Goal: Information Seeking & Learning: Learn about a topic

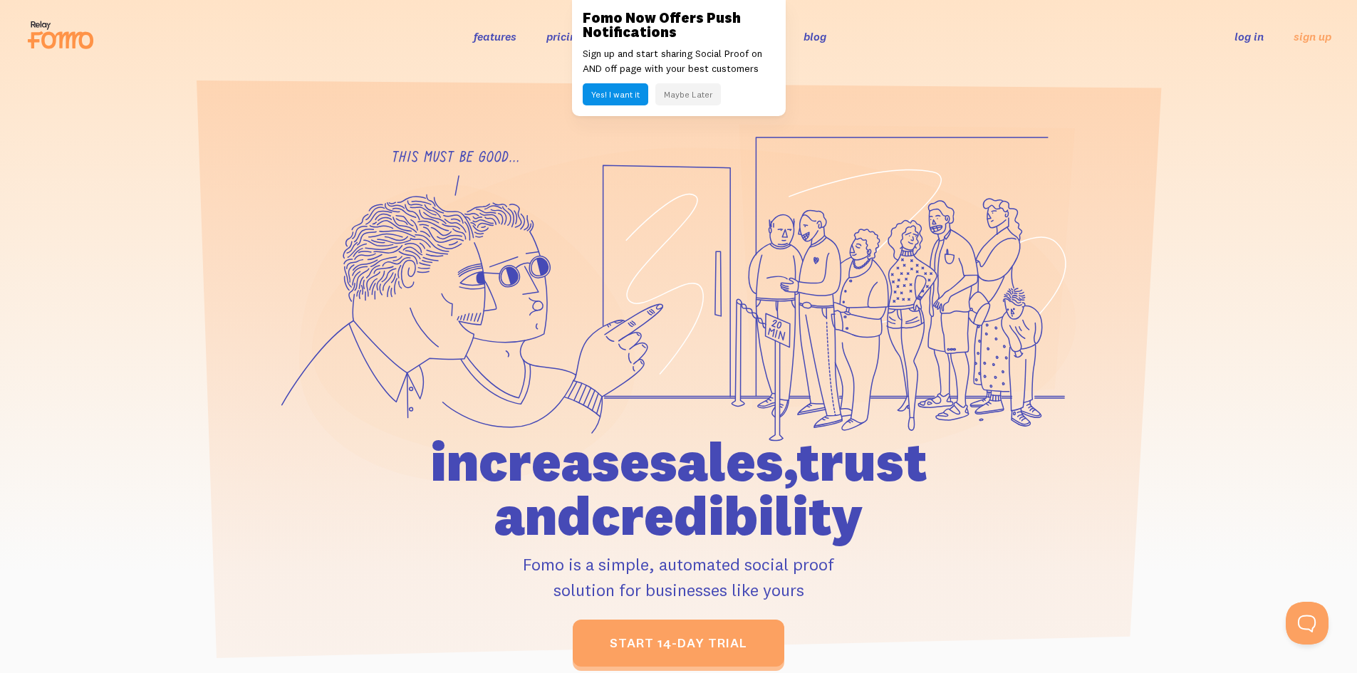
click at [701, 88] on button "Maybe Later" at bounding box center [688, 94] width 66 height 22
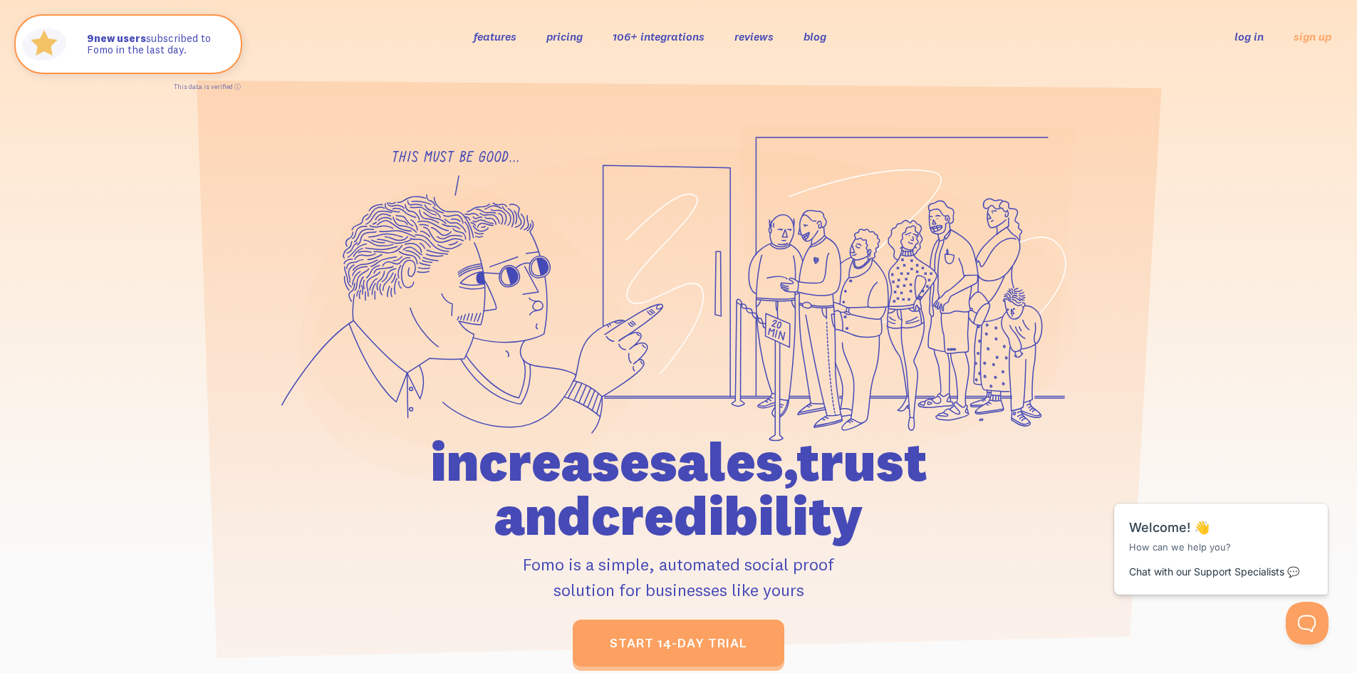
click at [175, 264] on div at bounding box center [678, 395] width 1357 height 543
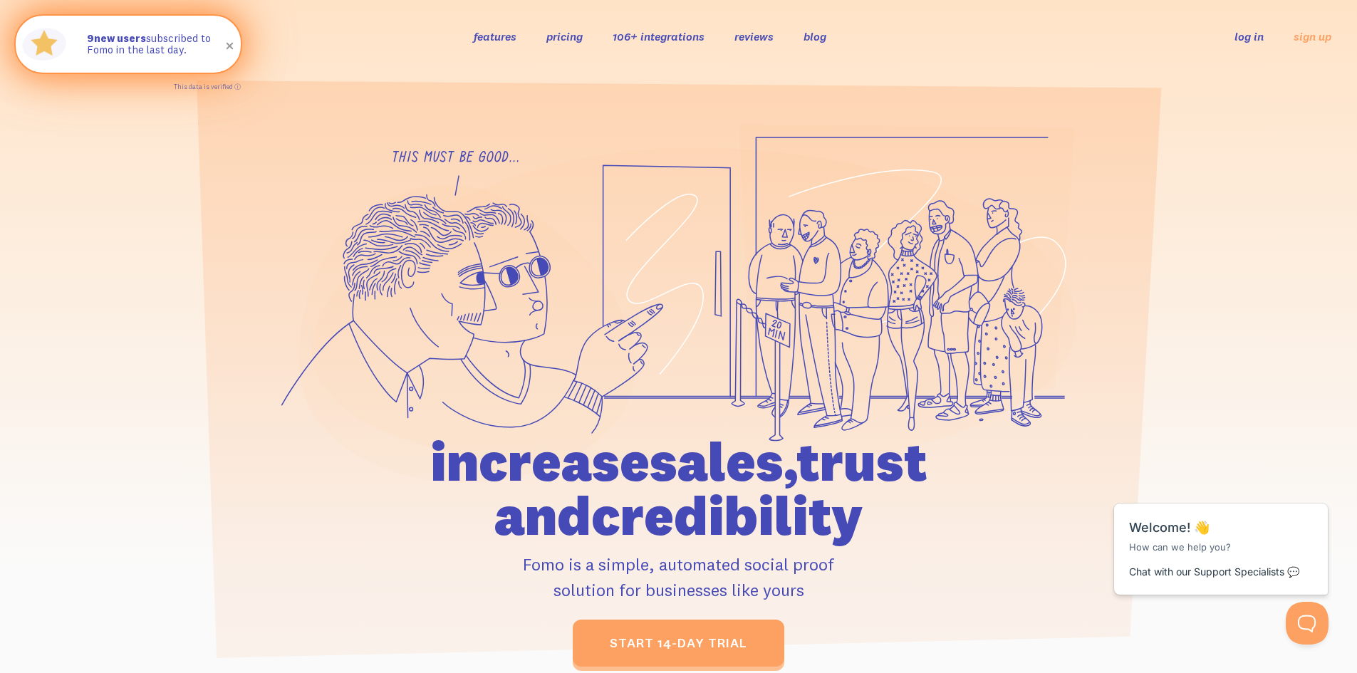
click at [234, 41] on span at bounding box center [230, 46] width 24 height 24
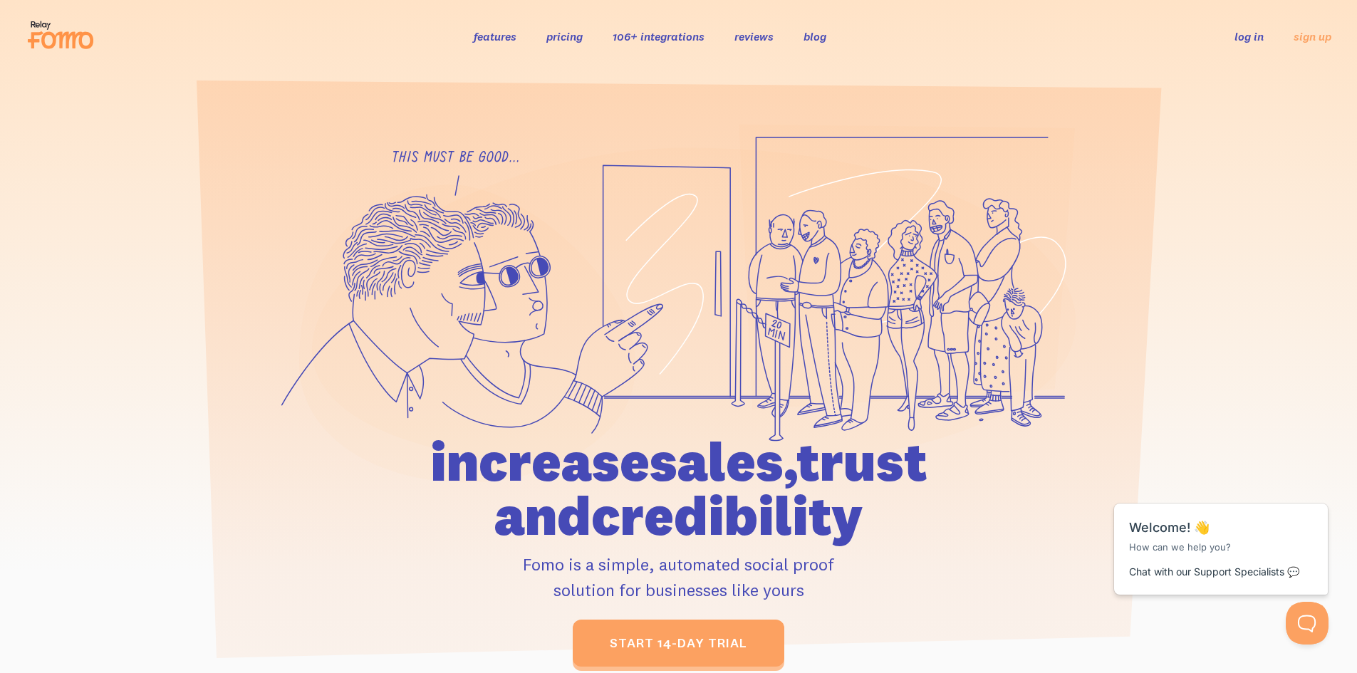
click at [558, 33] on link "pricing" at bounding box center [564, 36] width 36 height 14
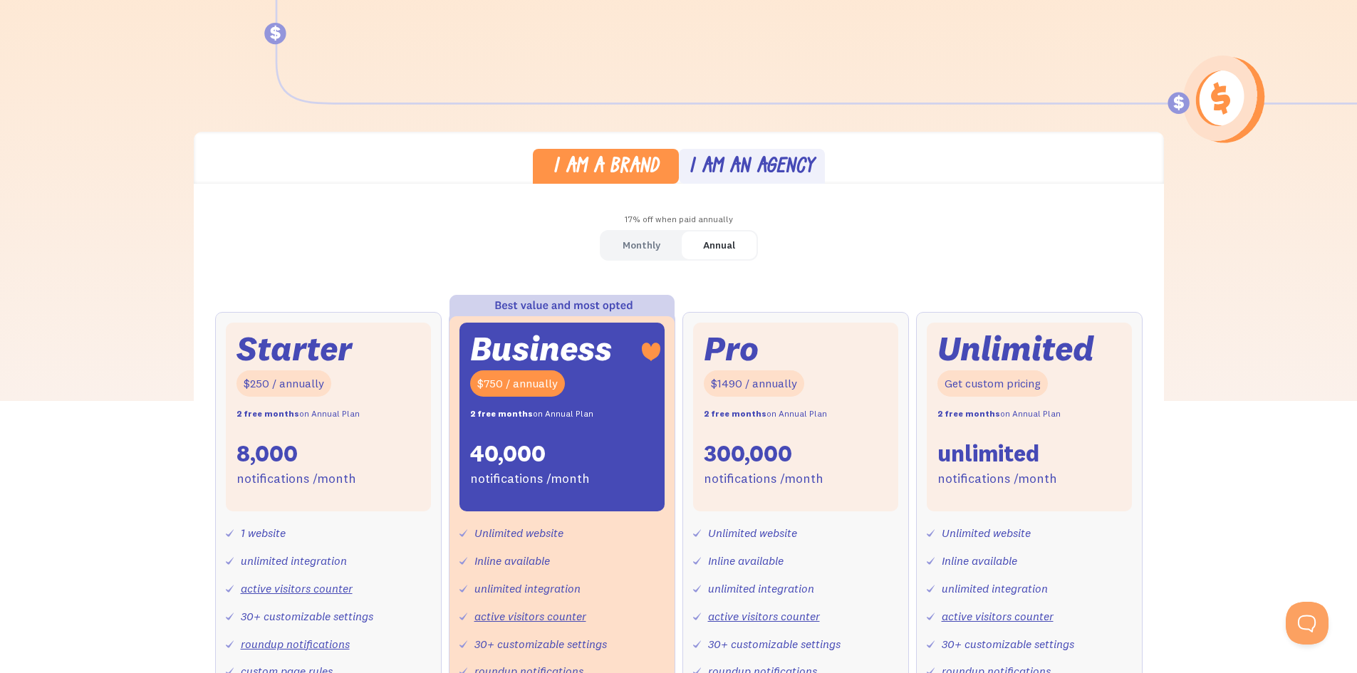
scroll to position [356, 0]
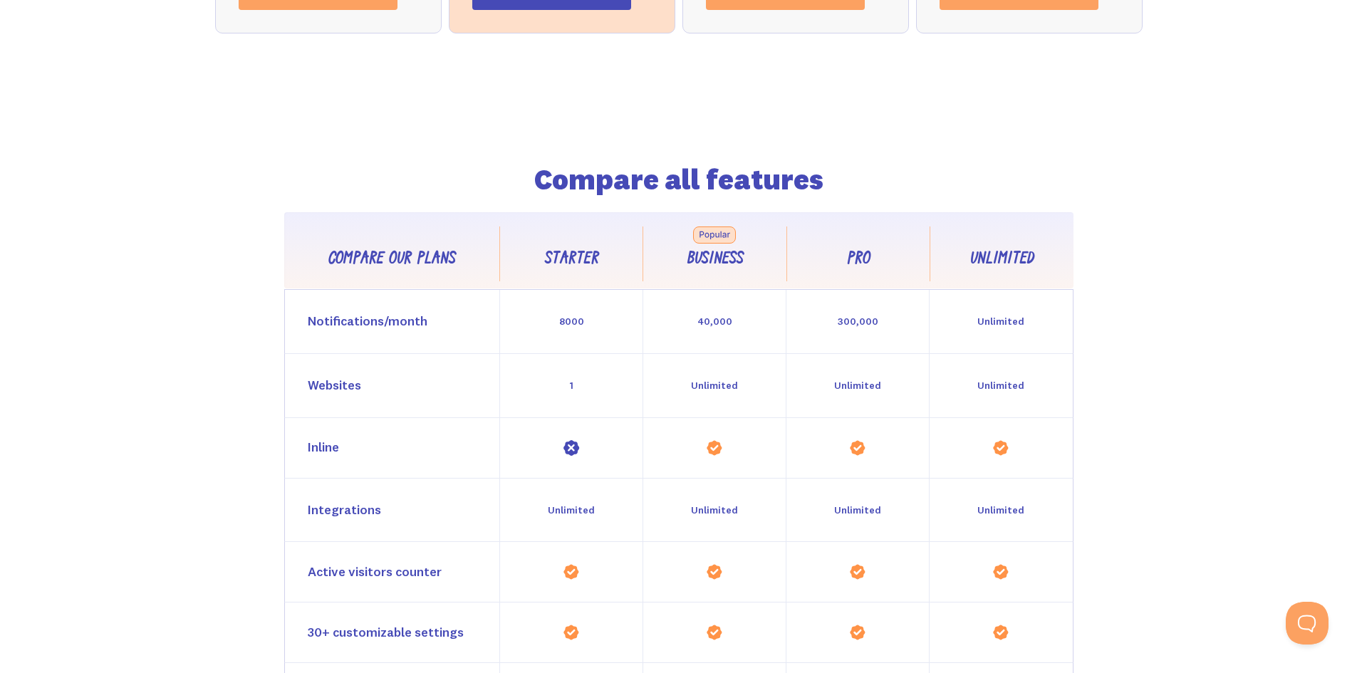
drag, startPoint x: 199, startPoint y: 550, endPoint x: 186, endPoint y: 662, distance: 112.5
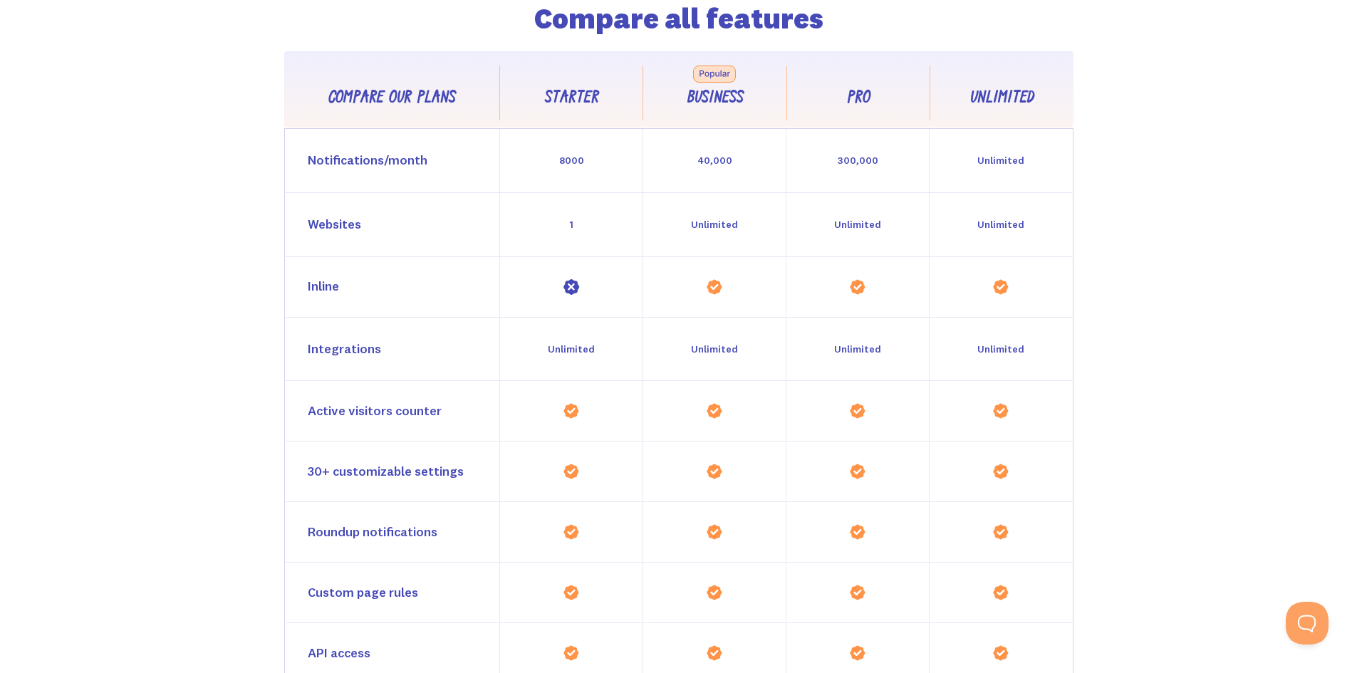
scroll to position [392, 0]
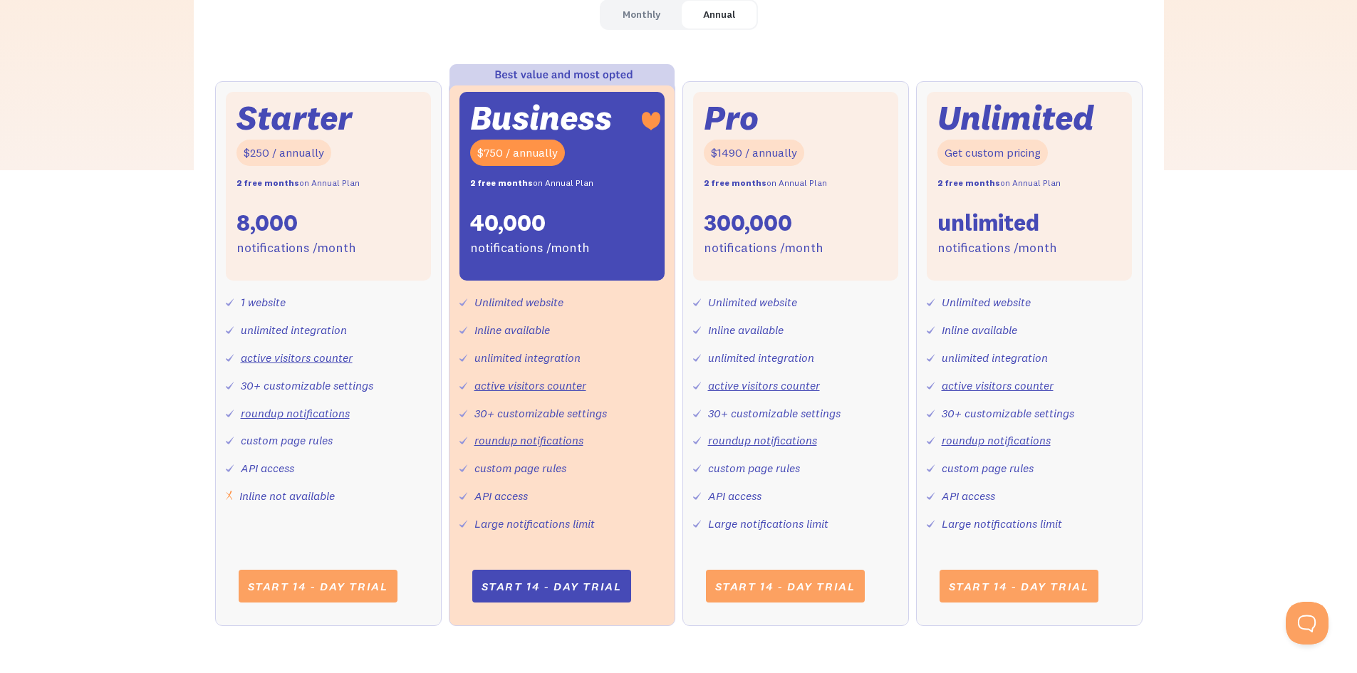
drag, startPoint x: 174, startPoint y: 563, endPoint x: 181, endPoint y: 361, distance: 201.6
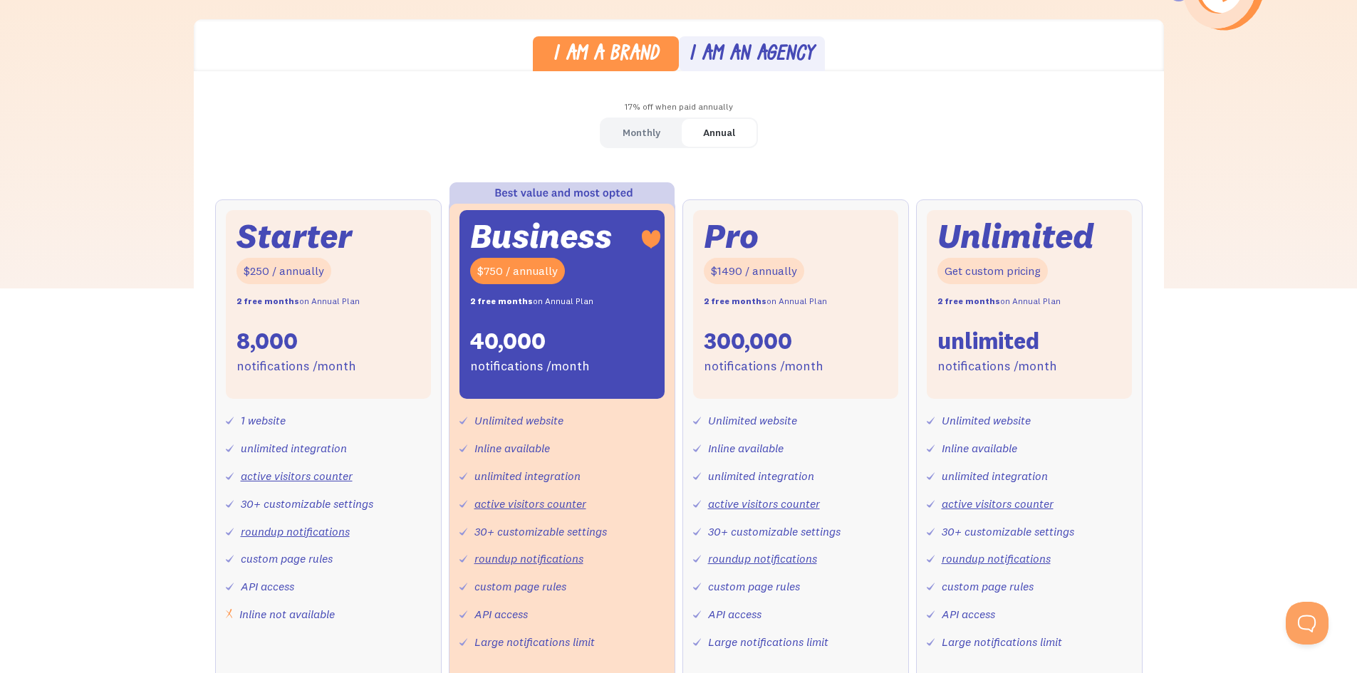
click at [624, 123] on div "Monthly" at bounding box center [641, 132] width 38 height 21
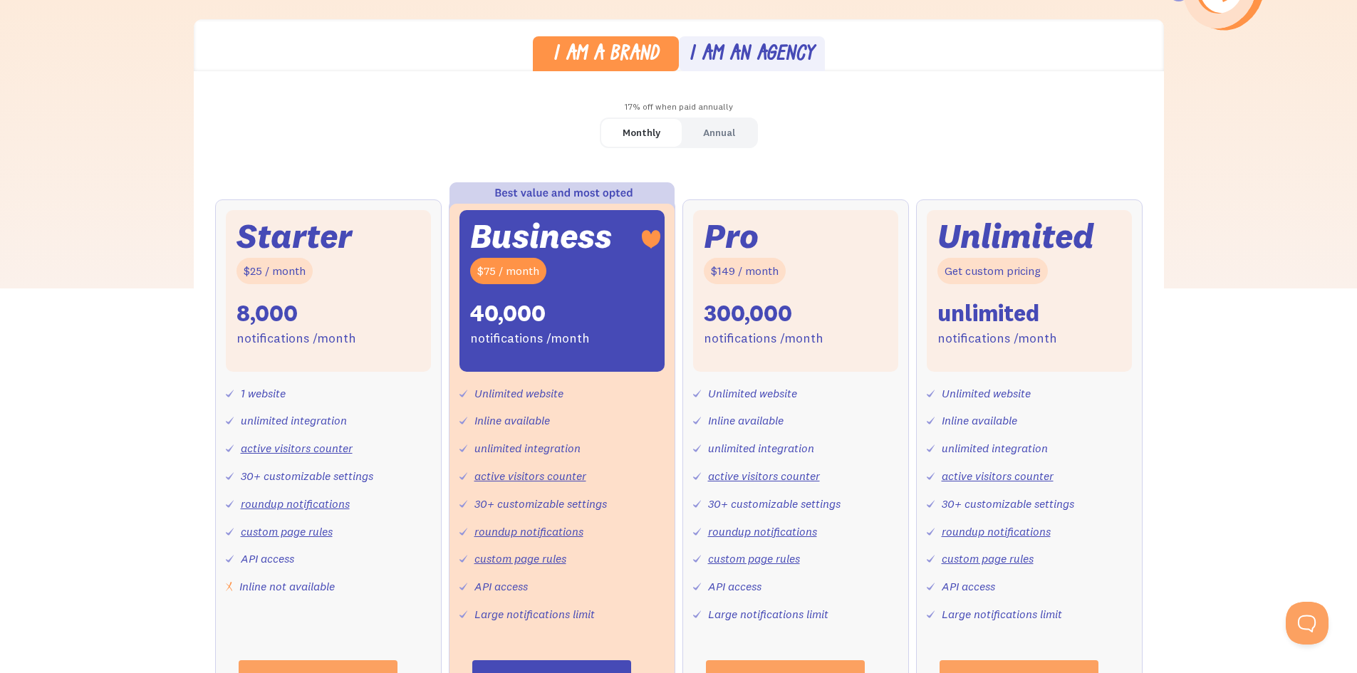
click at [271, 591] on div "Inline not available" at bounding box center [286, 586] width 95 height 21
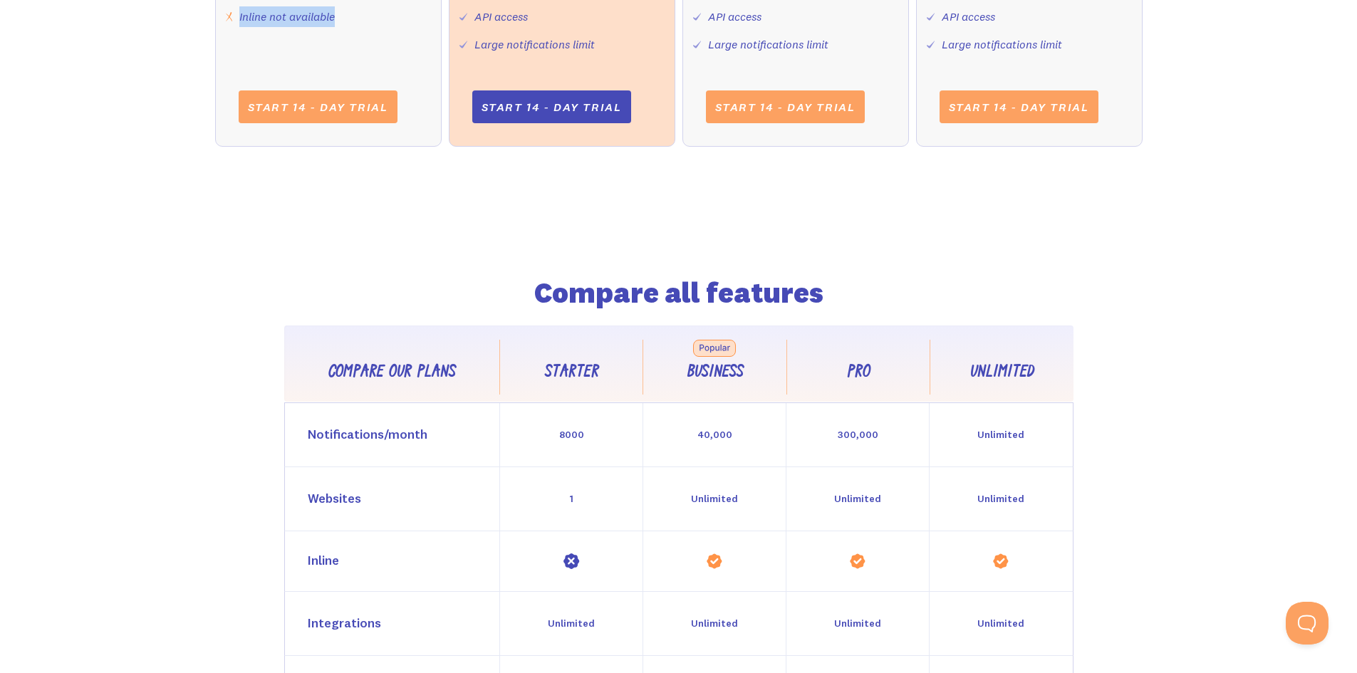
scroll to position [1389, 0]
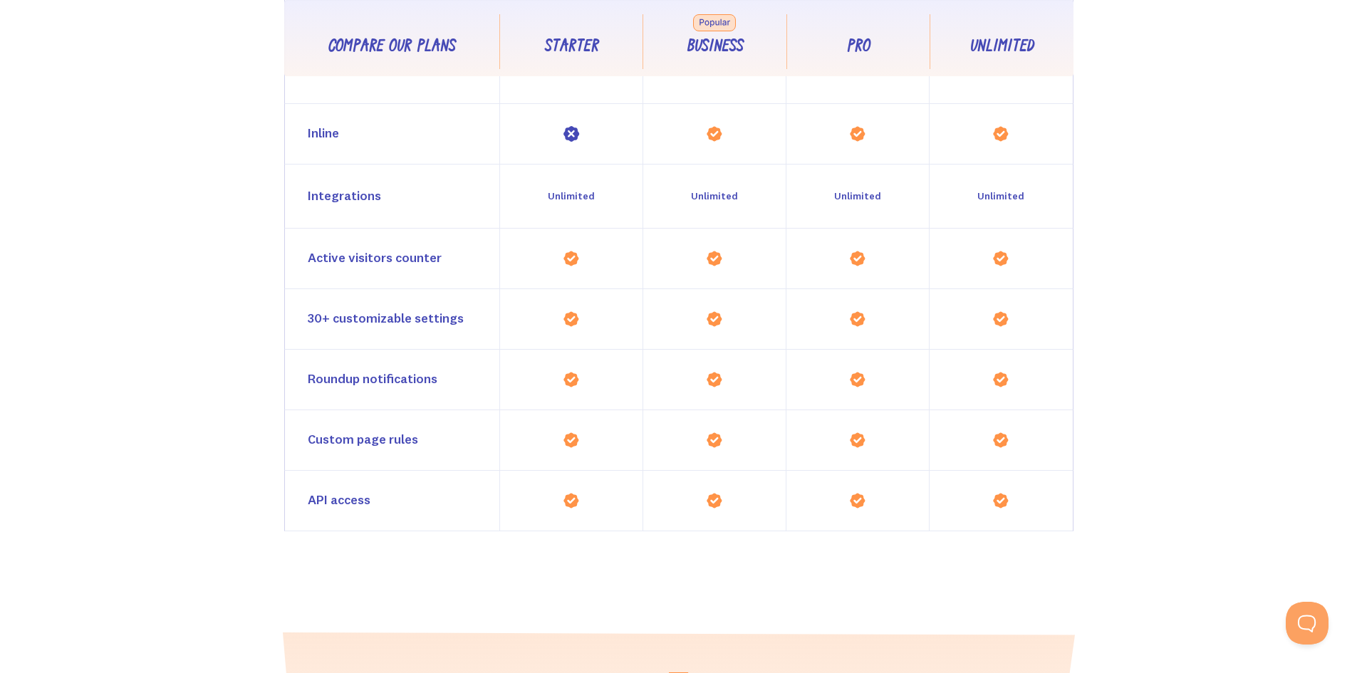
drag, startPoint x: 559, startPoint y: 142, endPoint x: 575, endPoint y: 141, distance: 16.4
click at [575, 141] on div at bounding box center [570, 134] width 143 height 60
click at [374, 288] on div "Compare our plans Starter Business Pro Unlimited Feature Category Notifications…" at bounding box center [678, 214] width 789 height 632
click at [322, 506] on div "API access" at bounding box center [339, 500] width 63 height 21
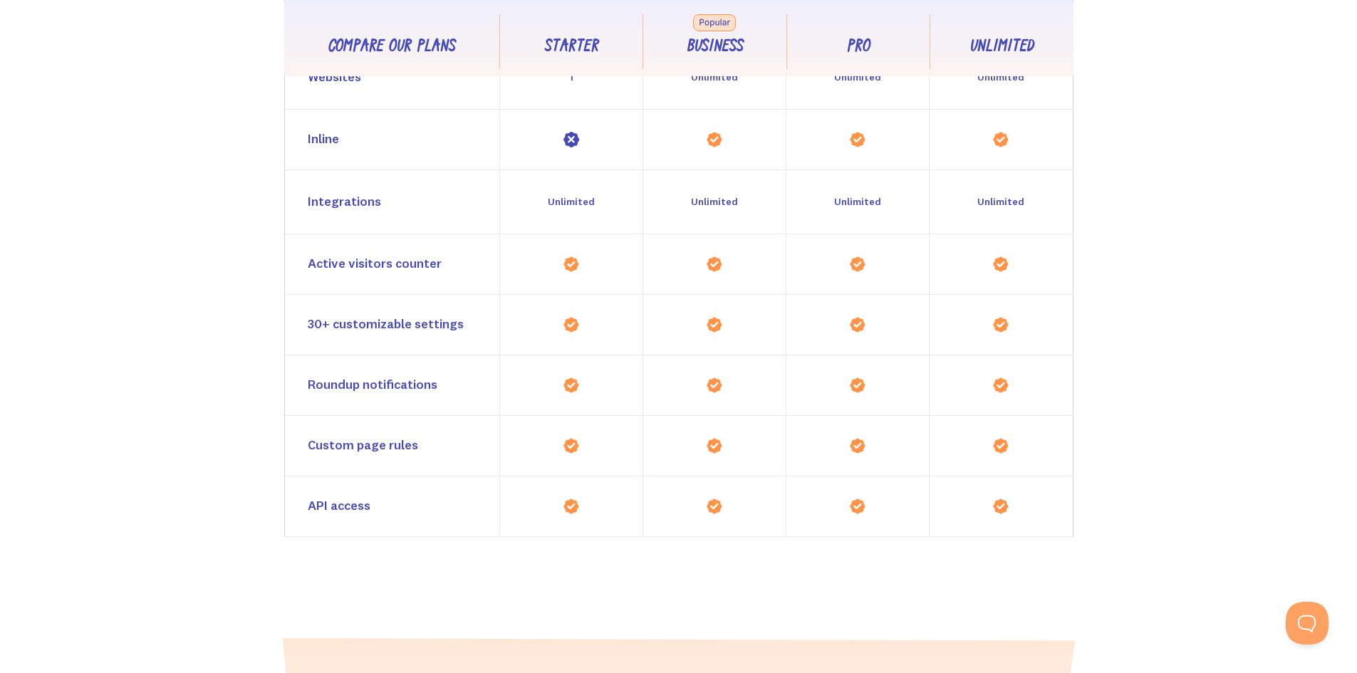
scroll to position [1309, 0]
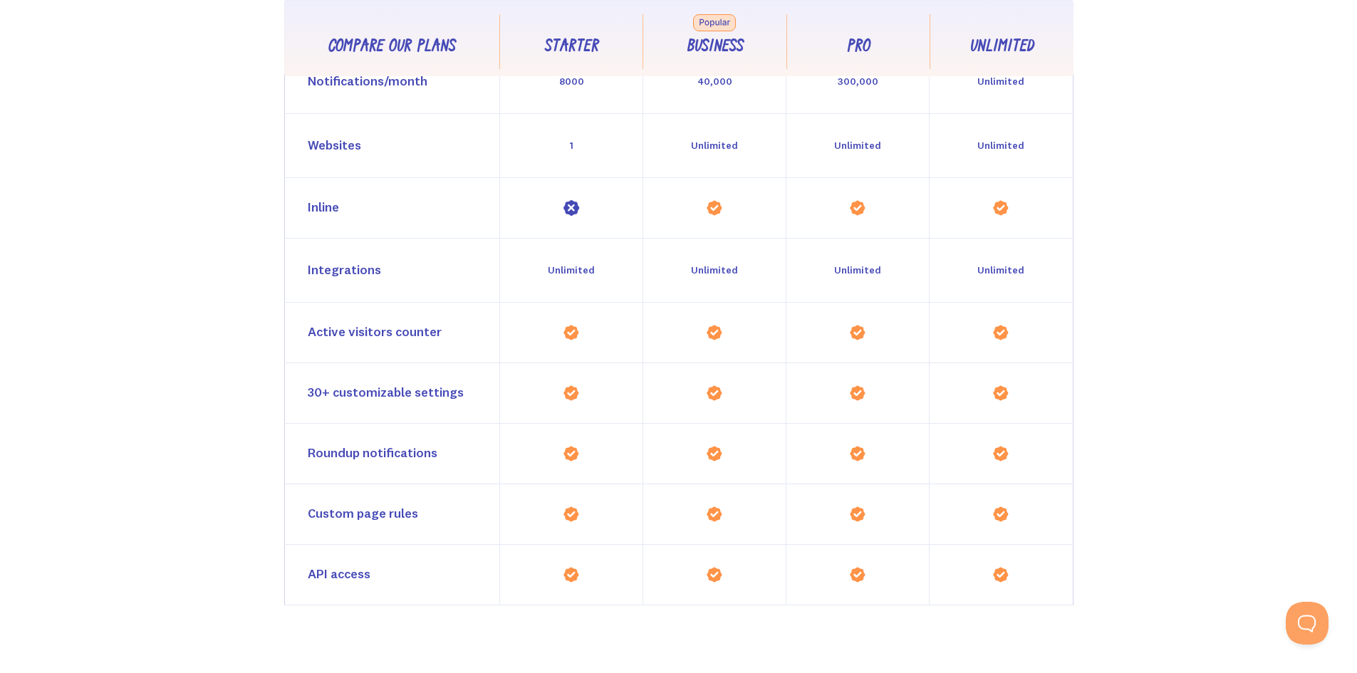
drag, startPoint x: 231, startPoint y: 512, endPoint x: 243, endPoint y: 442, distance: 70.7
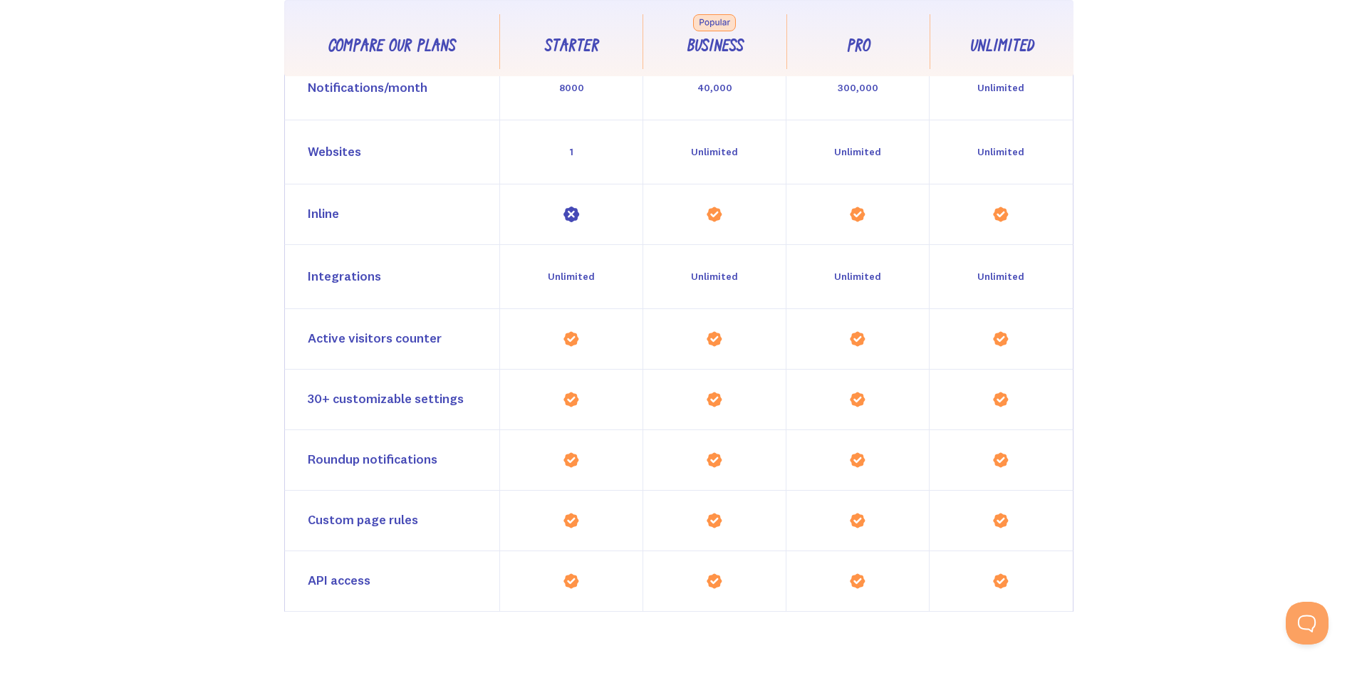
click at [325, 218] on div "Inline" at bounding box center [323, 214] width 31 height 21
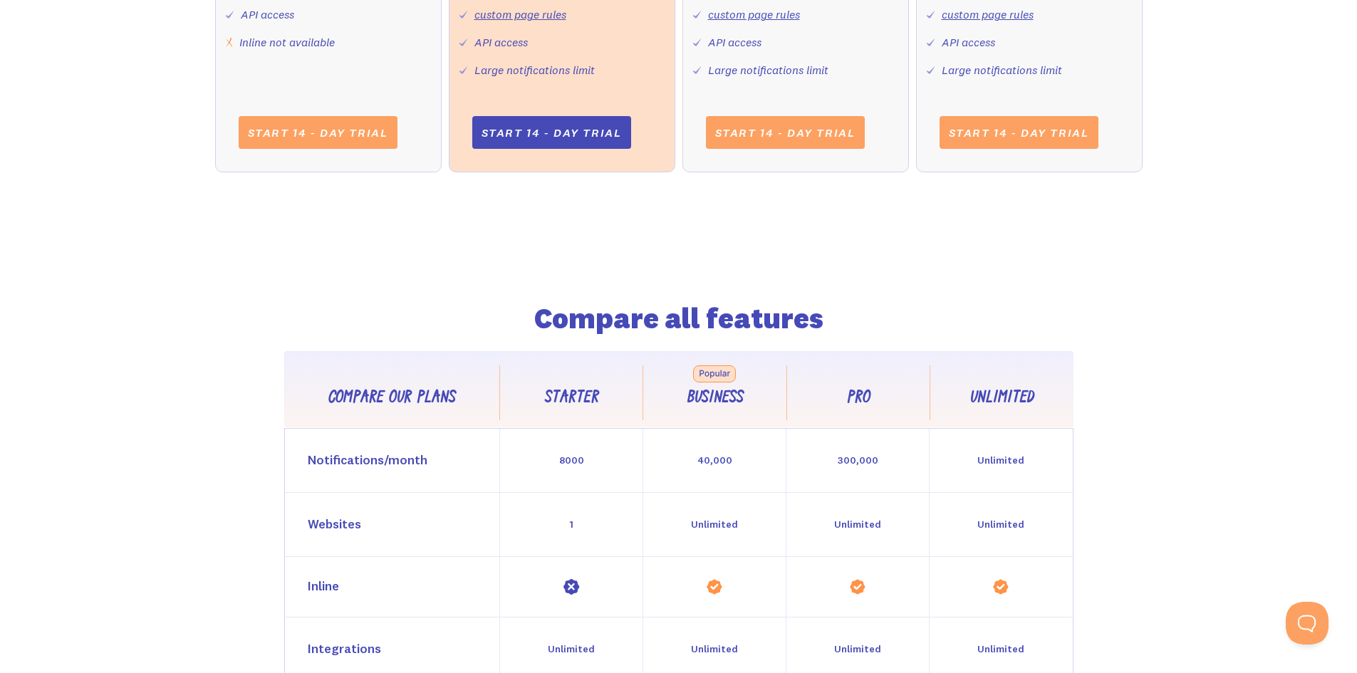
scroll to position [0, 0]
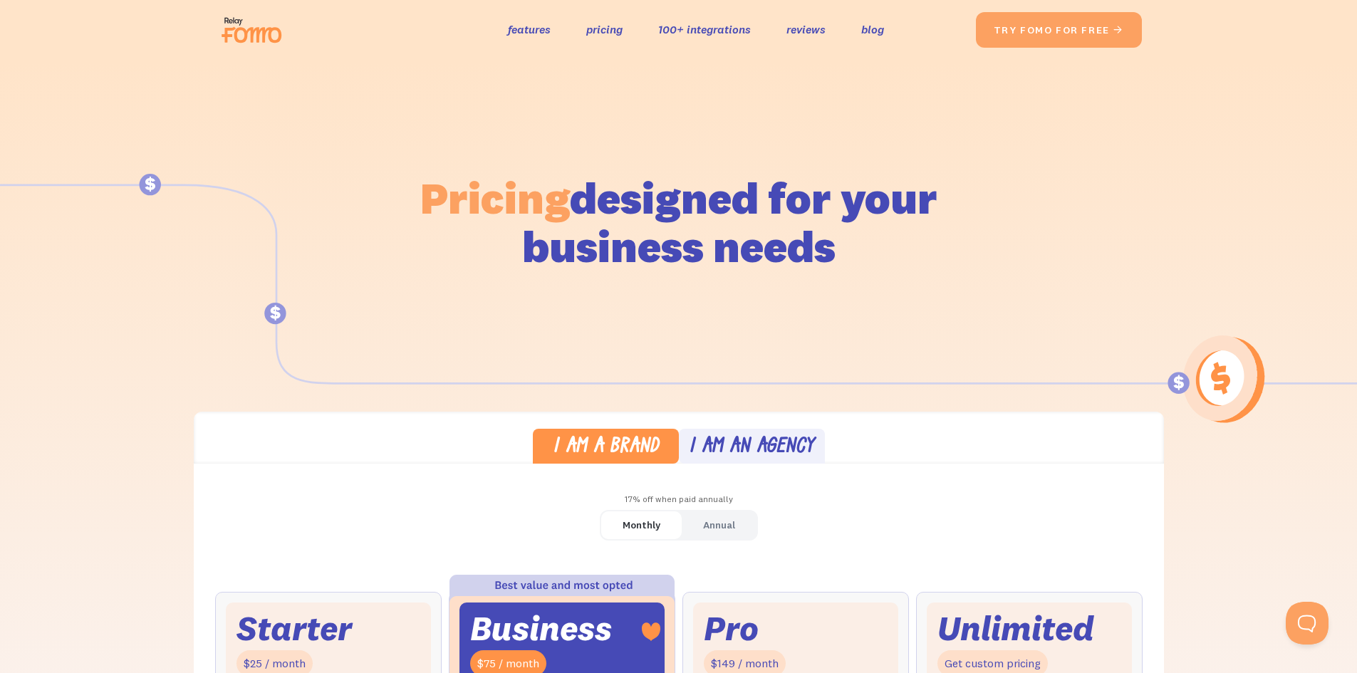
drag, startPoint x: 259, startPoint y: 516, endPoint x: 279, endPoint y: 202, distance: 314.7
click at [532, 21] on link "features" at bounding box center [529, 29] width 43 height 21
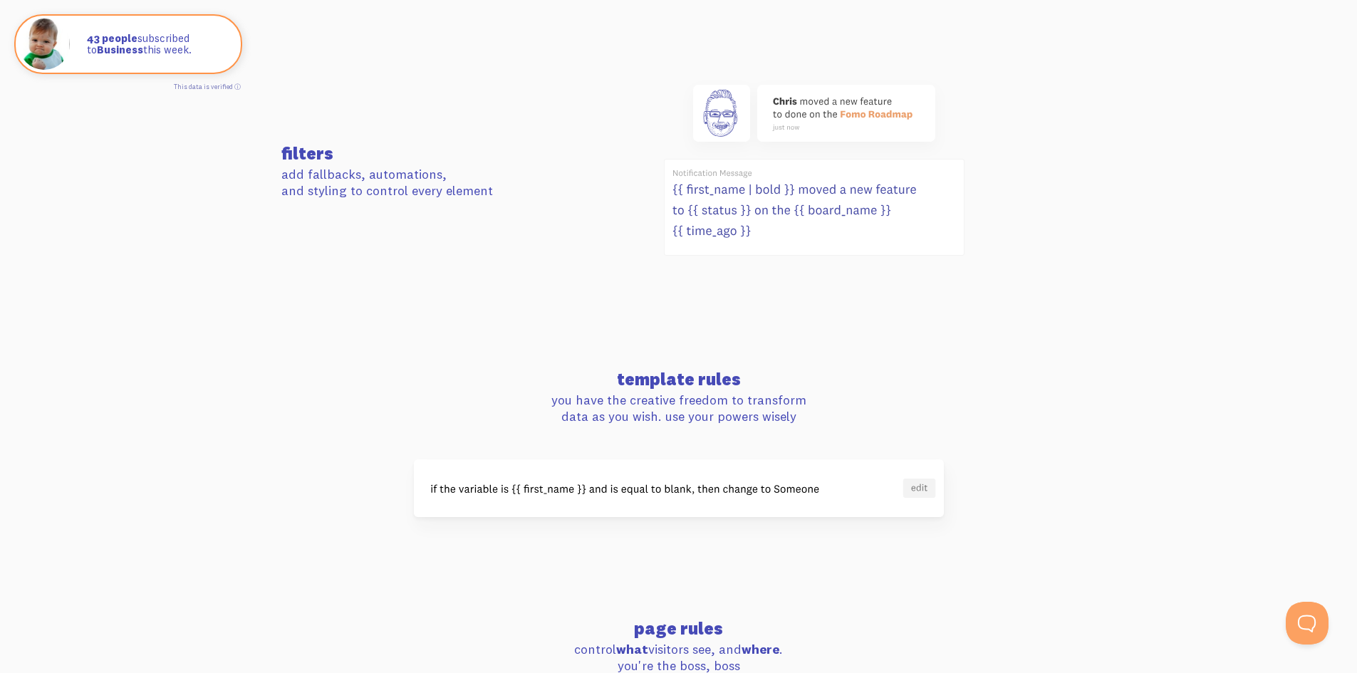
click at [310, 474] on div at bounding box center [679, 488] width 812 height 58
